Goal: Book appointment/travel/reservation

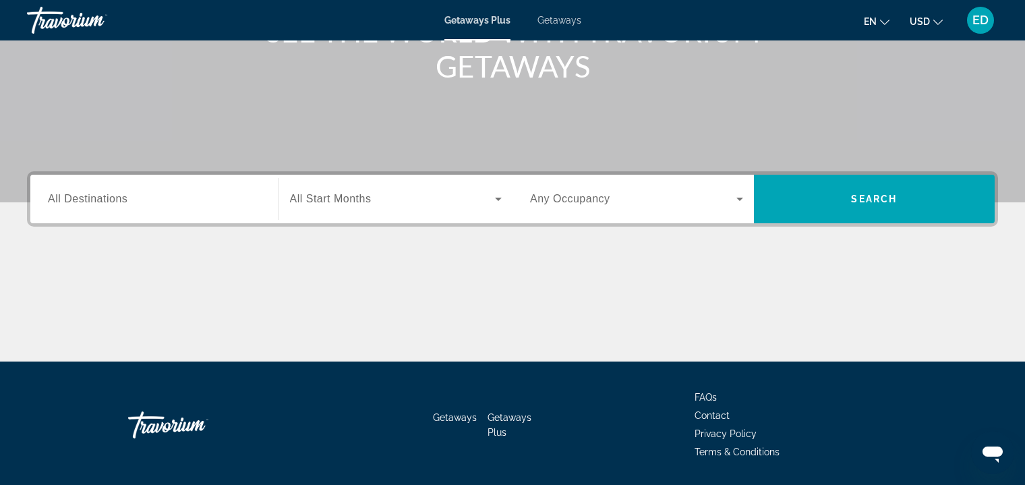
scroll to position [135, 0]
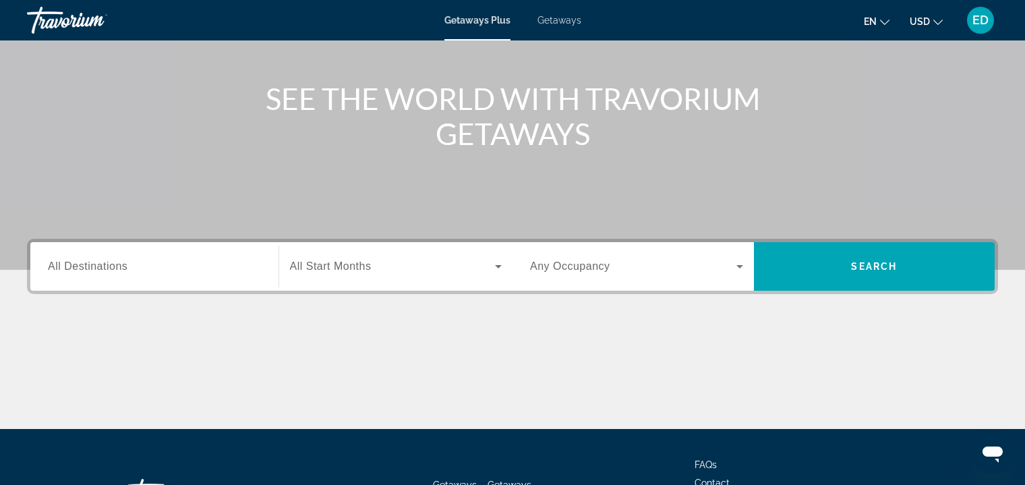
click at [113, 251] on div "Search widget" at bounding box center [154, 266] width 213 height 38
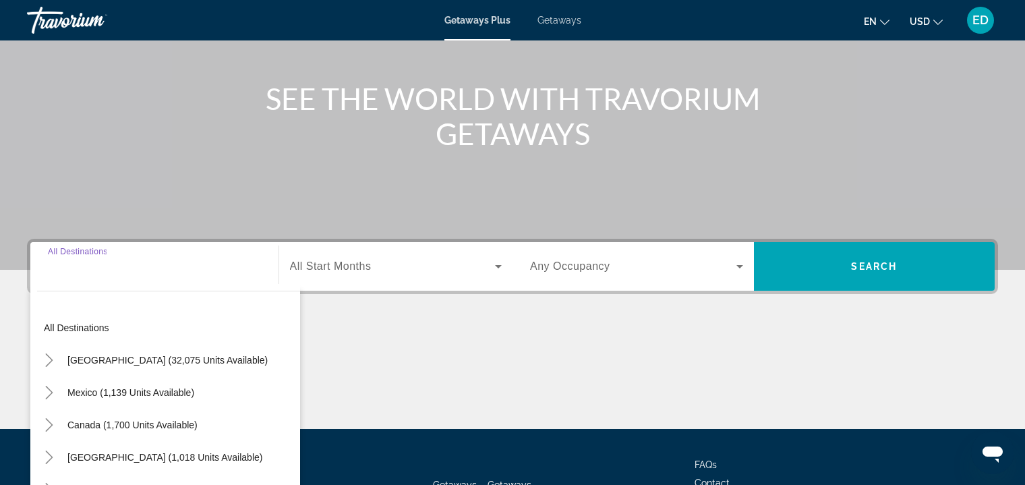
scroll to position [243, 0]
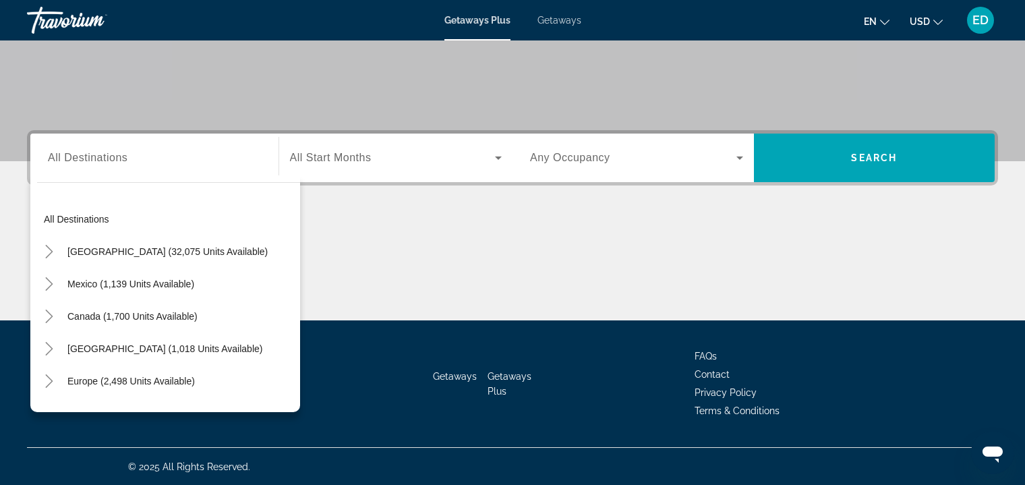
click at [364, 168] on div "Search widget" at bounding box center [396, 158] width 212 height 38
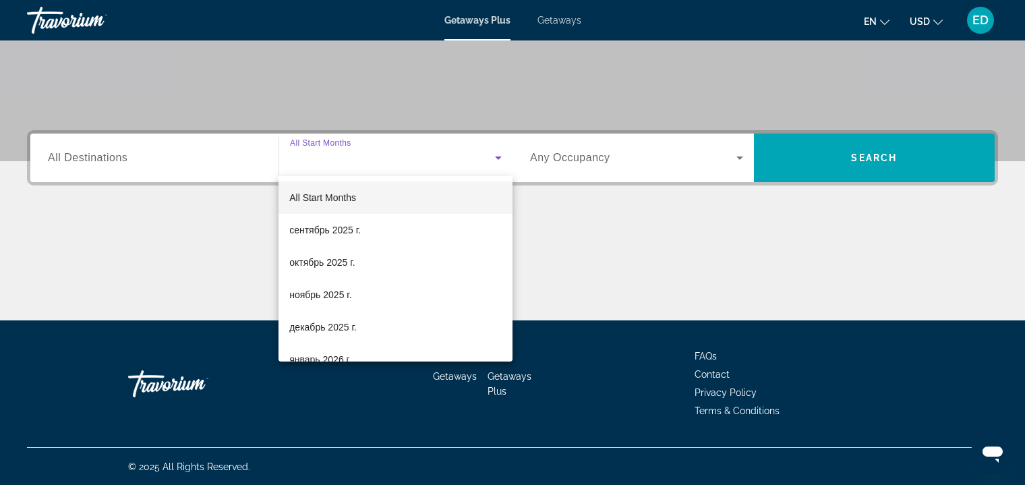
click at [636, 160] on div at bounding box center [512, 242] width 1025 height 485
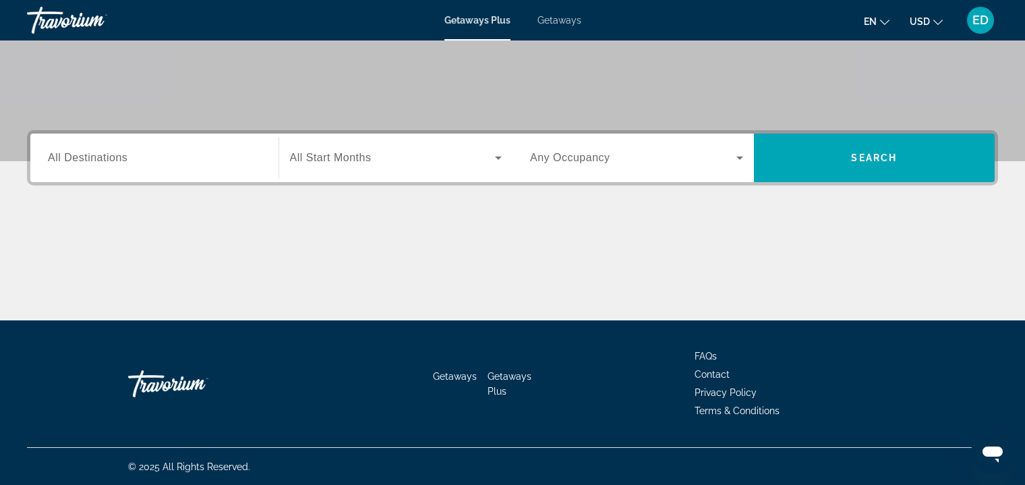
click at [610, 176] on div "Occupancy Any Occupancy" at bounding box center [636, 157] width 235 height 49
click at [595, 162] on span "Any Occupancy" at bounding box center [570, 157] width 80 height 11
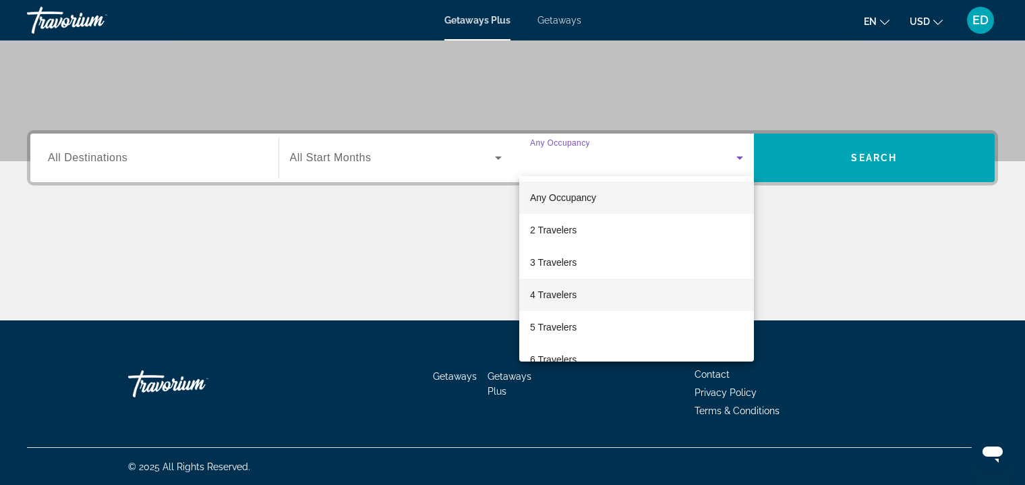
scroll to position [176, 0]
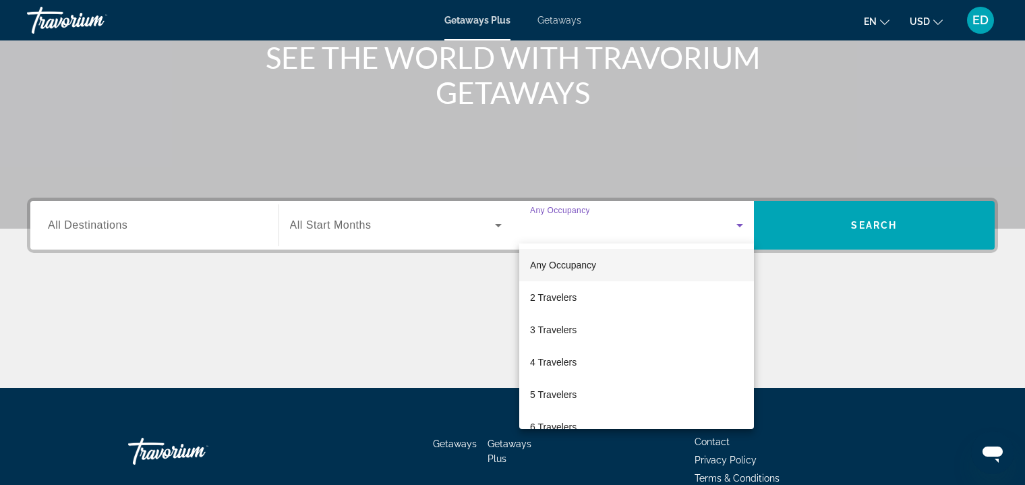
click at [903, 225] on div at bounding box center [512, 242] width 1025 height 485
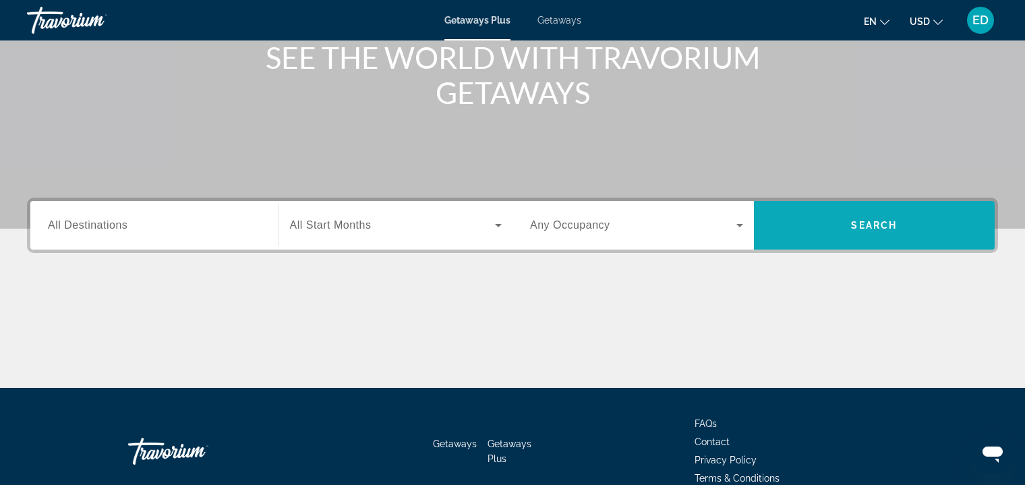
click at [902, 226] on span "Search widget" at bounding box center [874, 225] width 241 height 32
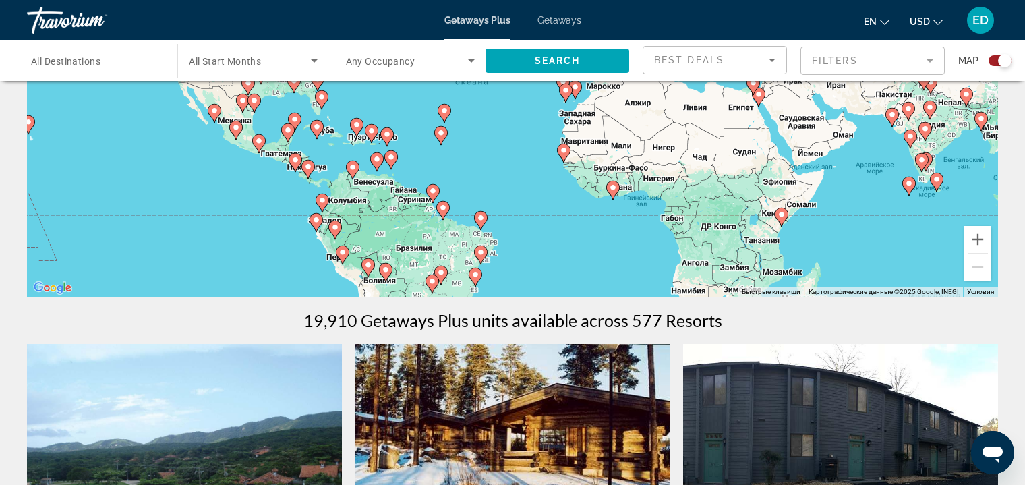
scroll to position [135, 0]
